Goal: Navigation & Orientation: Understand site structure

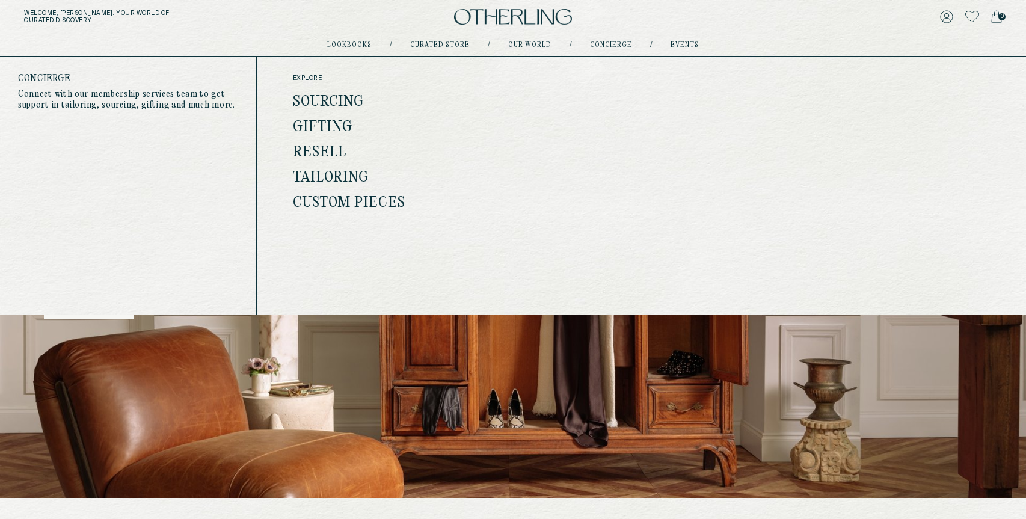
click at [611, 45] on link "concierge" at bounding box center [611, 45] width 42 height 6
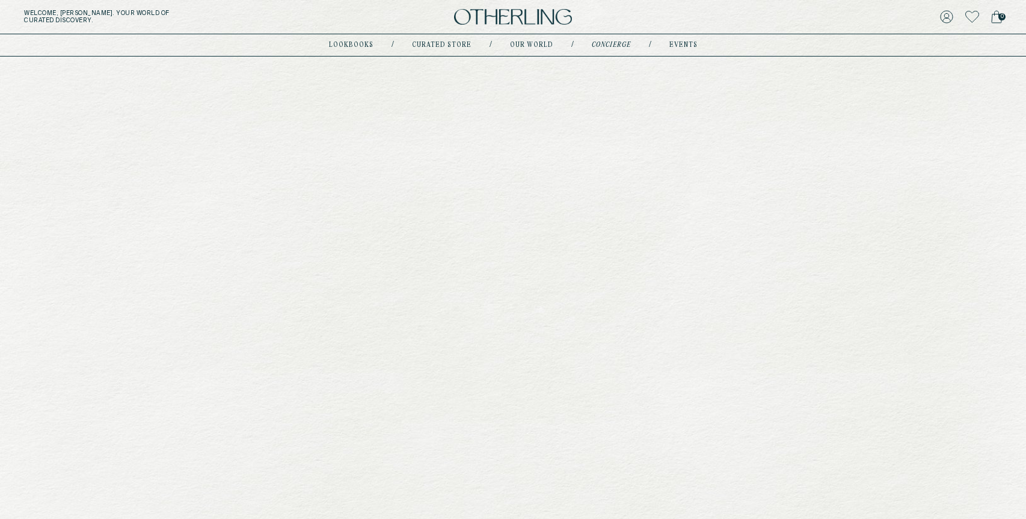
type input "**********"
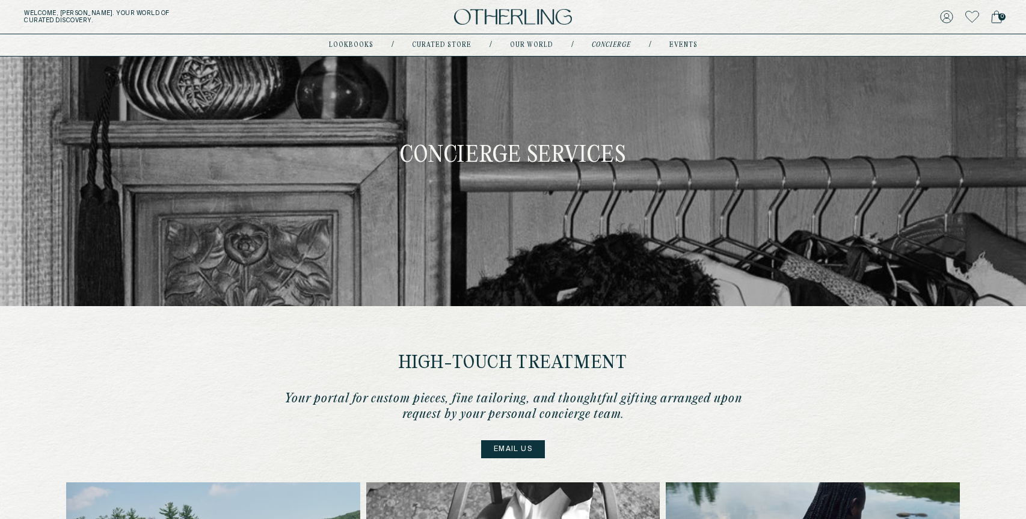
scroll to position [42, 0]
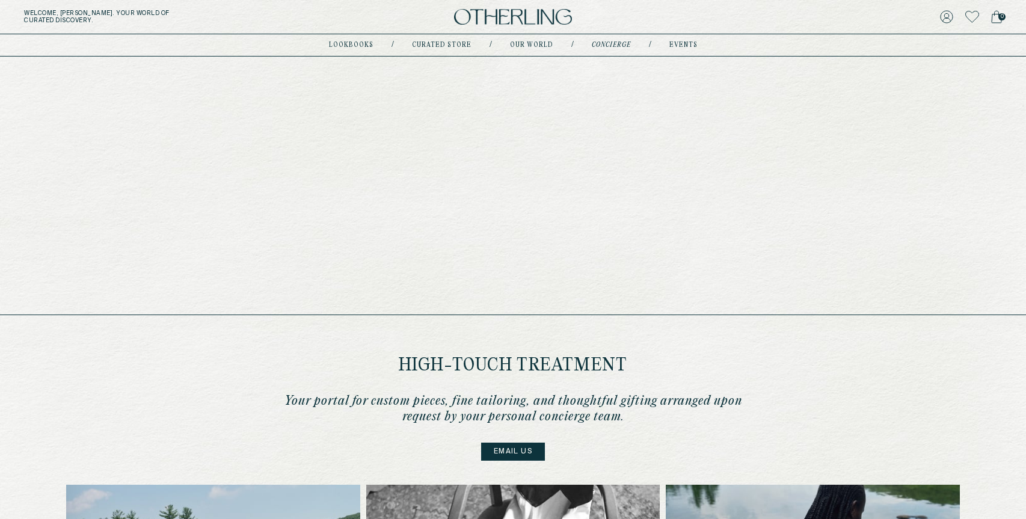
click at [670, 44] on link "events" at bounding box center [684, 45] width 28 height 6
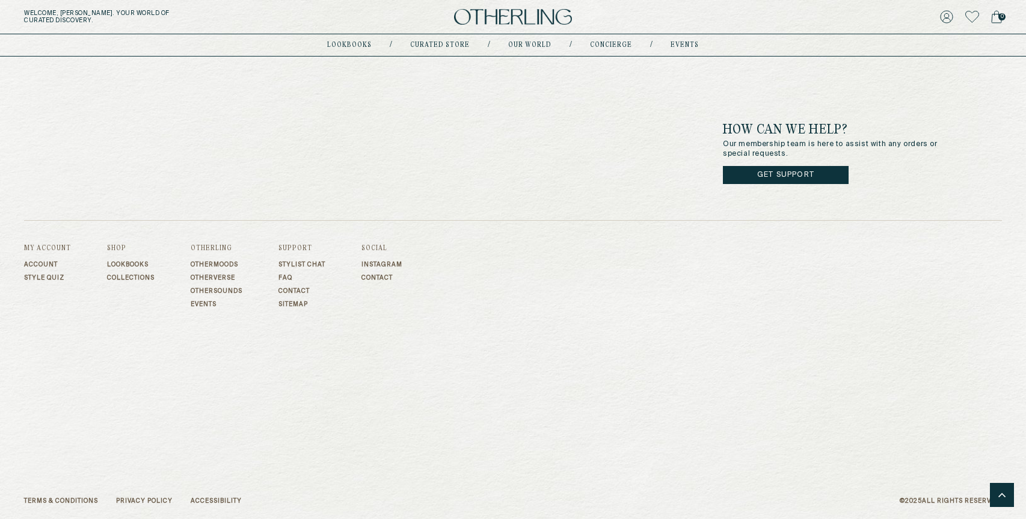
scroll to position [3998, 0]
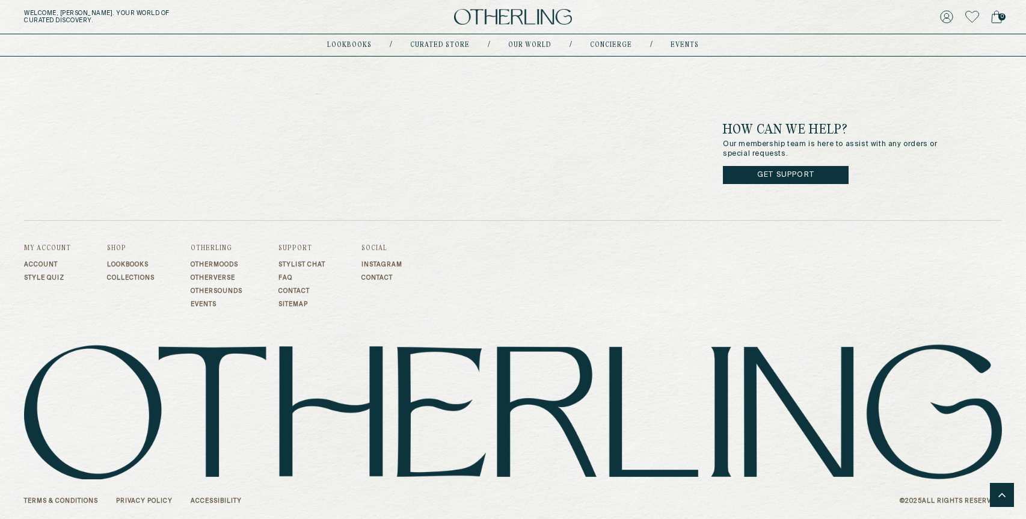
click at [221, 501] on link "Accessibility" at bounding box center [216, 501] width 51 height 7
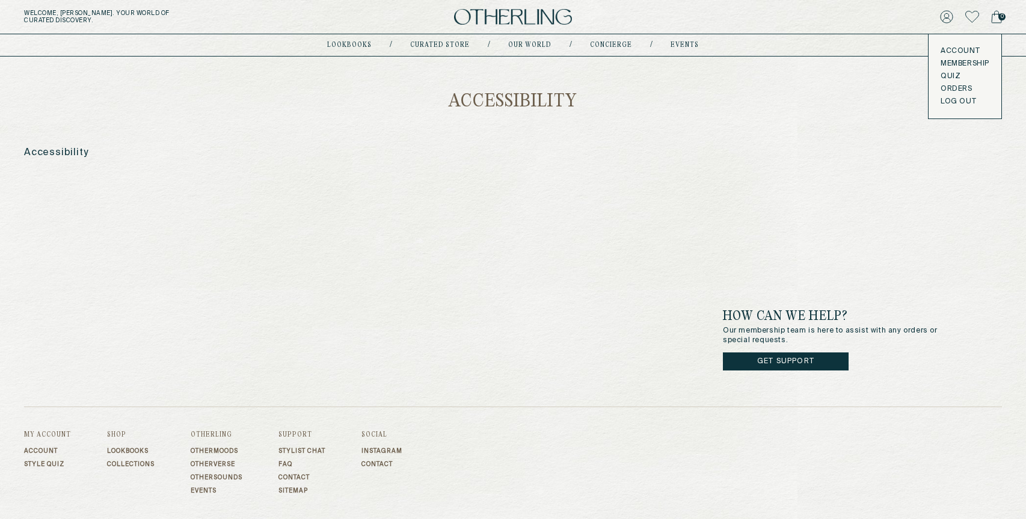
click at [951, 102] on button "LOG OUT" at bounding box center [958, 102] width 35 height 10
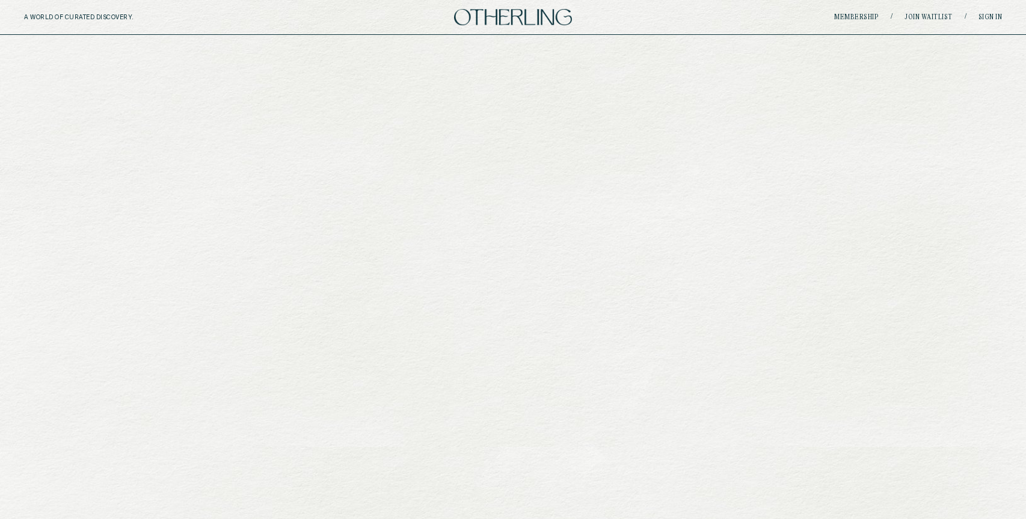
scroll to position [1661, 0]
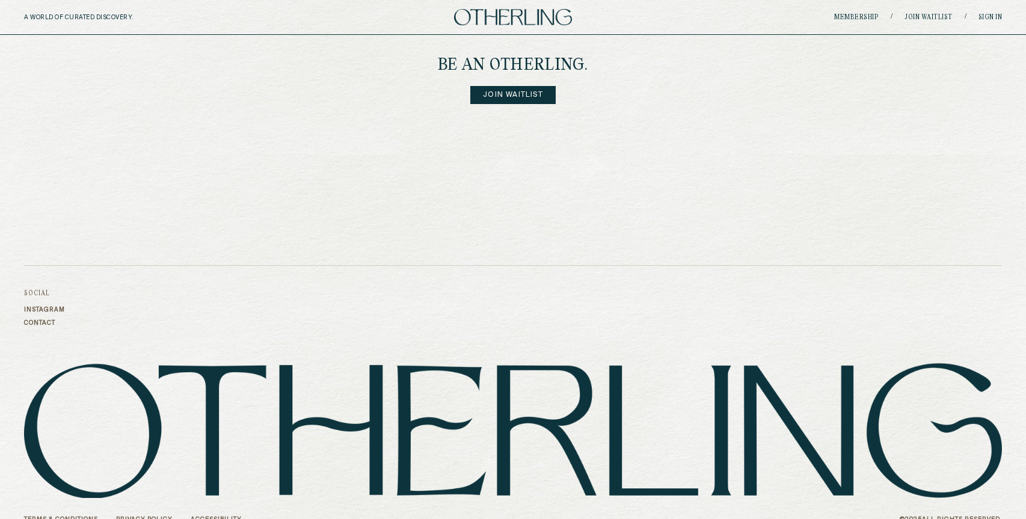
click at [194, 516] on link "Accessibility" at bounding box center [216, 519] width 51 height 7
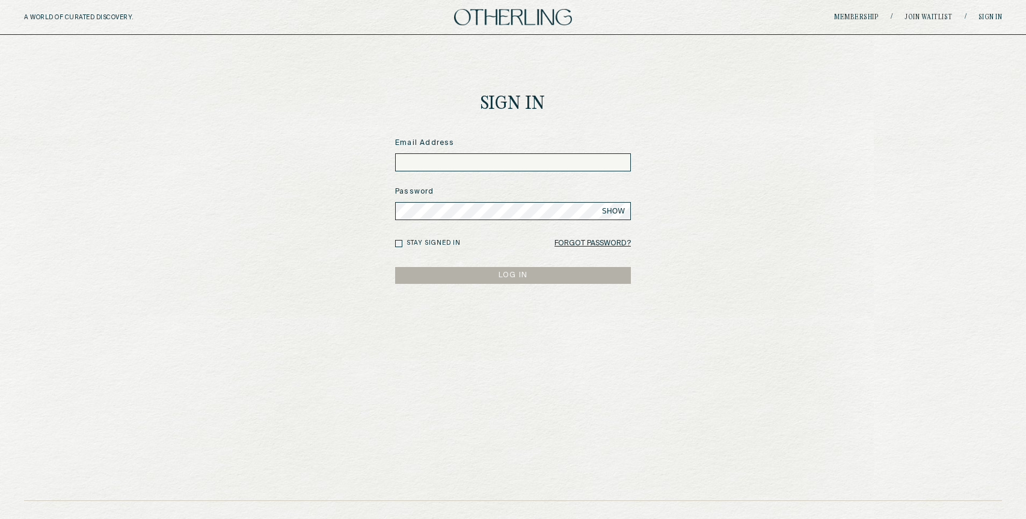
click at [478, 20] on img at bounding box center [513, 17] width 118 height 16
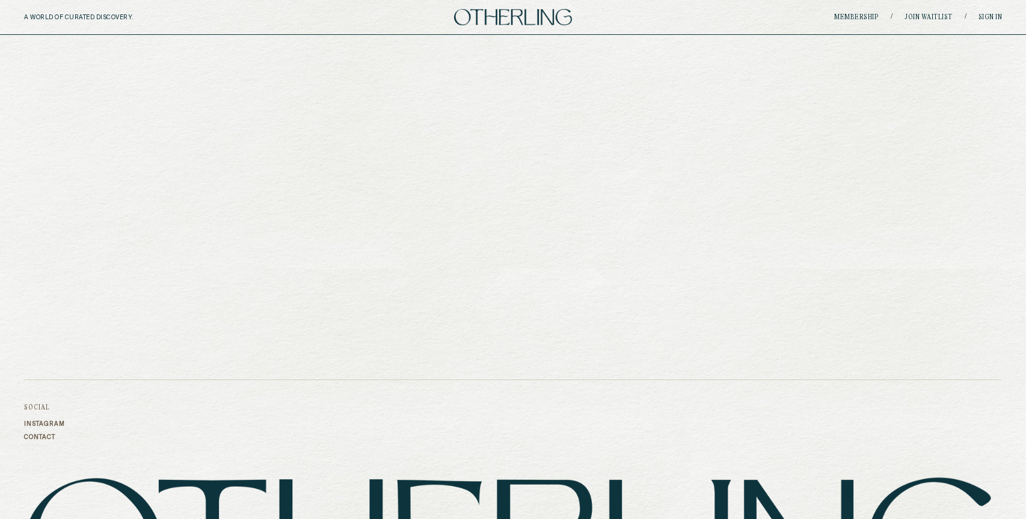
scroll to position [1661, 0]
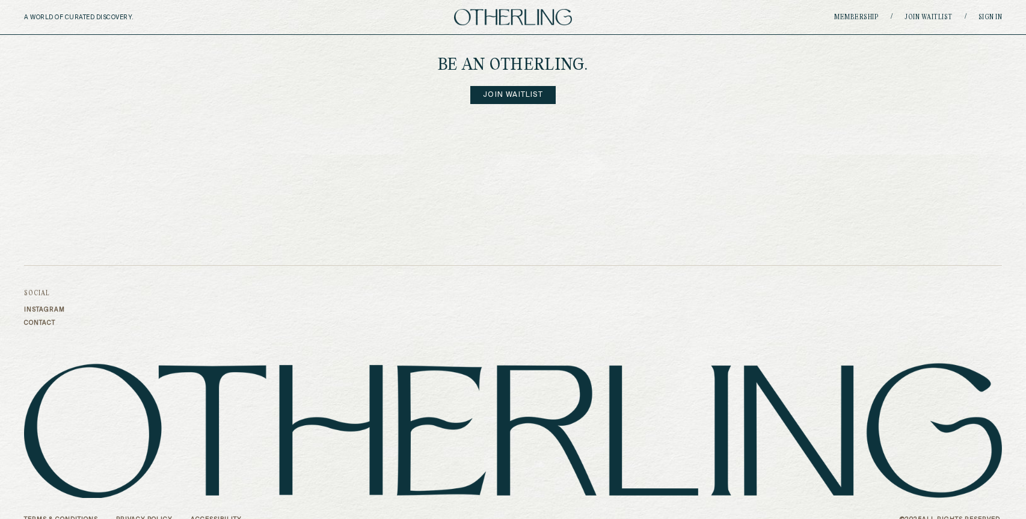
click at [153, 505] on footer "Social Instagram Contact Terms & Conditions Privacy Policy Accessibility © 2025…" at bounding box center [513, 365] width 1026 height 345
click at [150, 516] on link "Privacy Policy" at bounding box center [144, 519] width 57 height 7
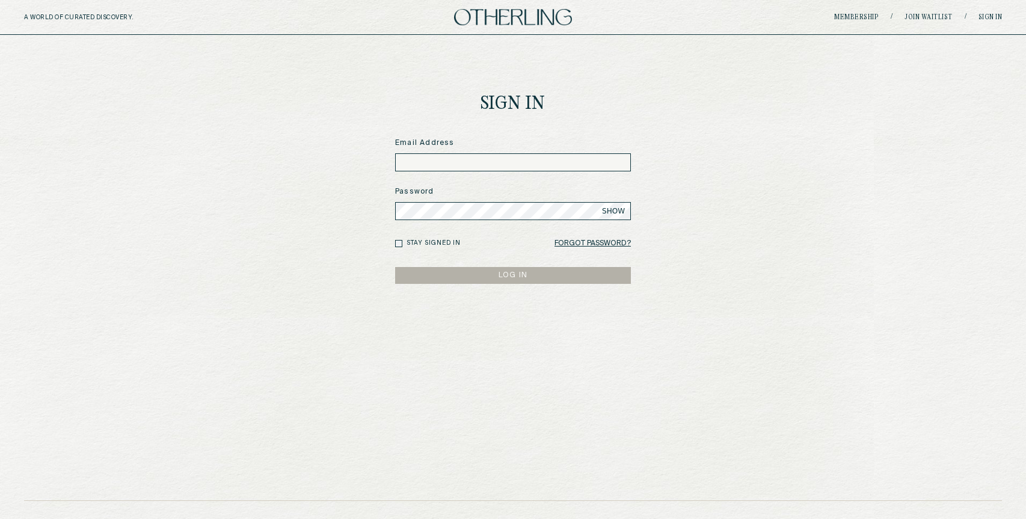
click at [505, 18] on img at bounding box center [513, 17] width 118 height 16
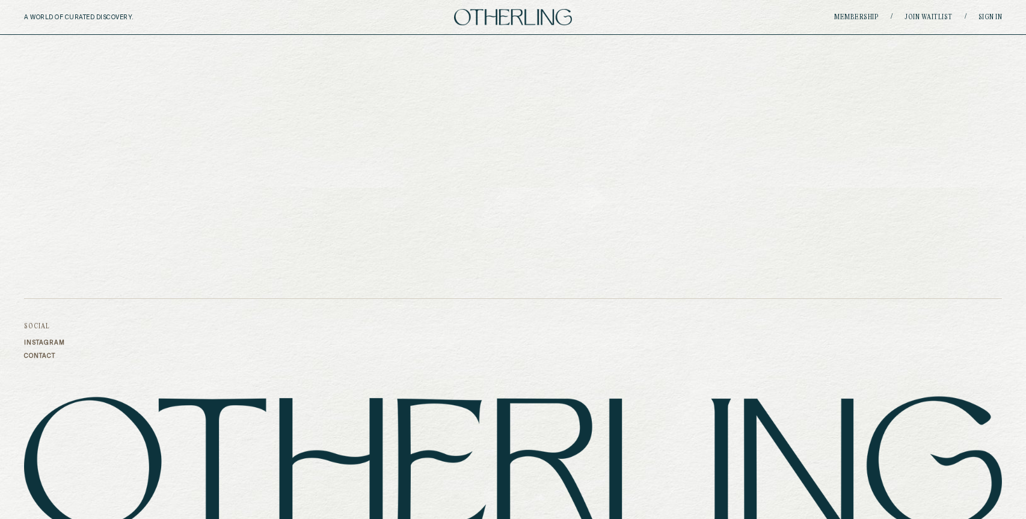
scroll to position [1661, 0]
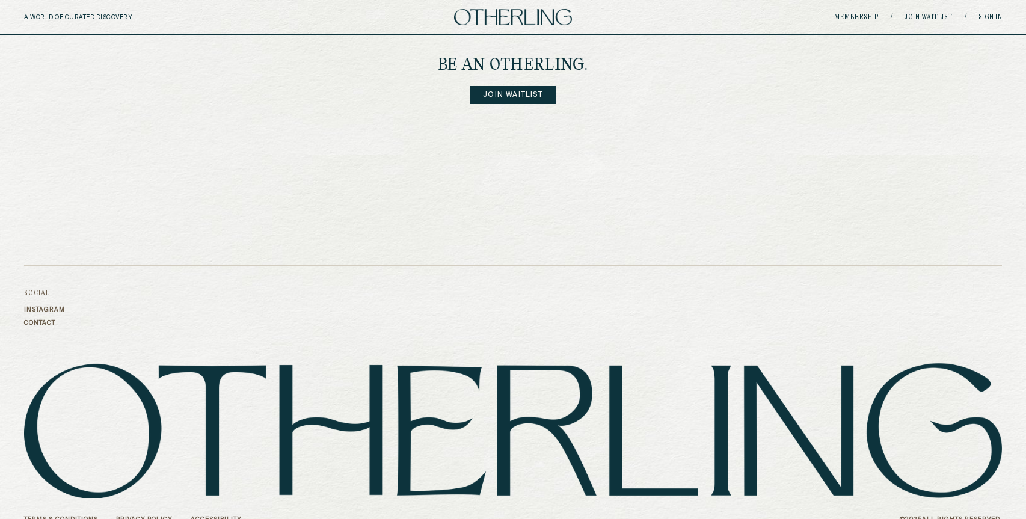
click at [47, 516] on link "Terms & Conditions" at bounding box center [61, 519] width 74 height 7
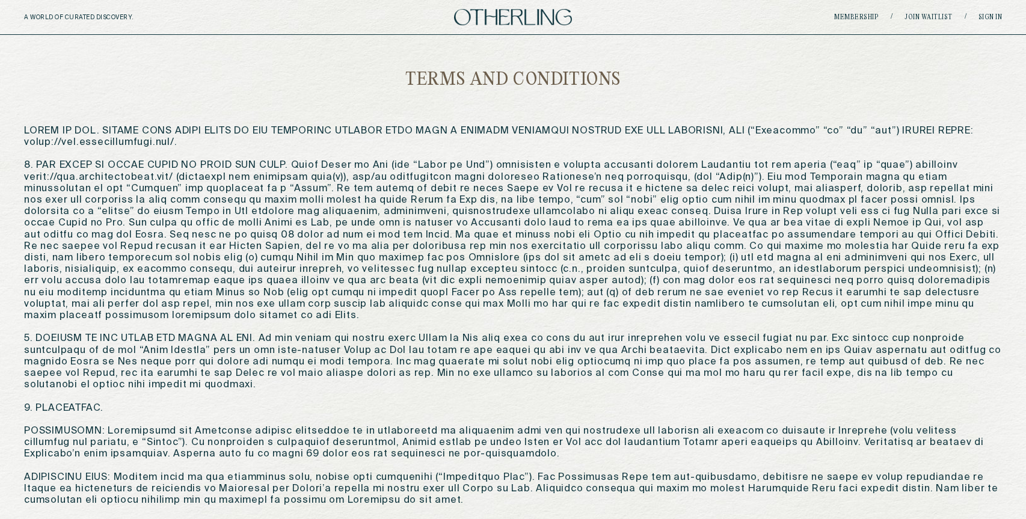
click at [500, 16] on img at bounding box center [513, 17] width 118 height 16
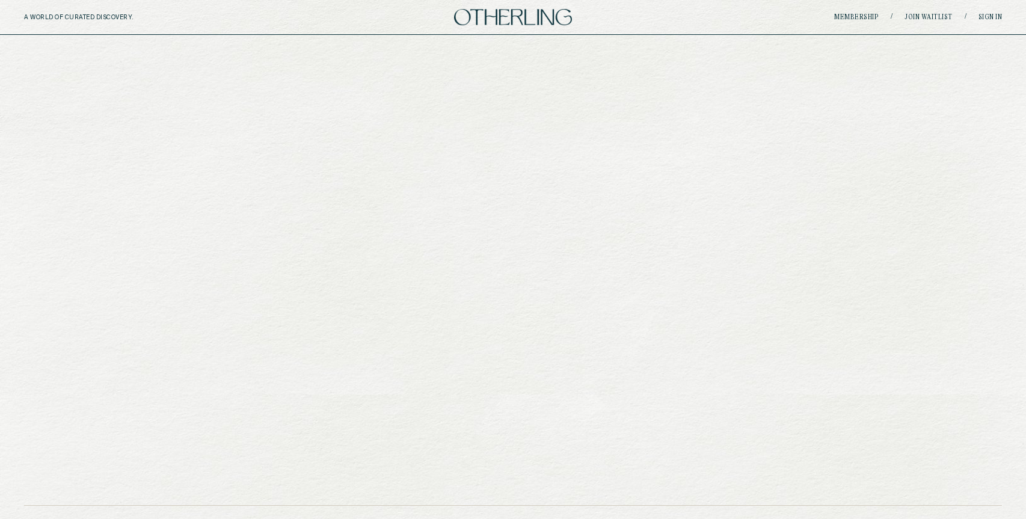
scroll to position [1661, 0]
